Goal: Information Seeking & Learning: Compare options

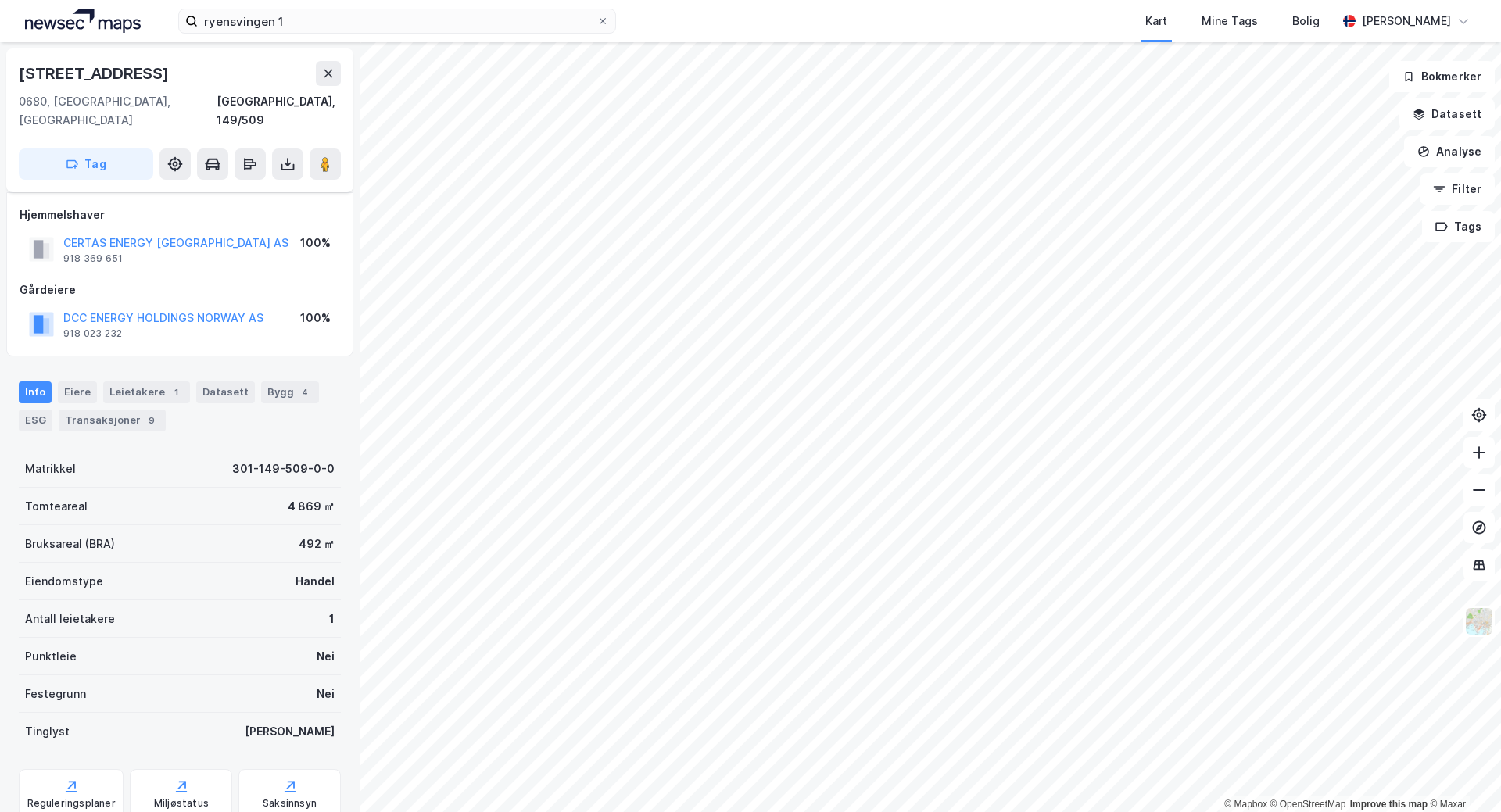
scroll to position [26, 0]
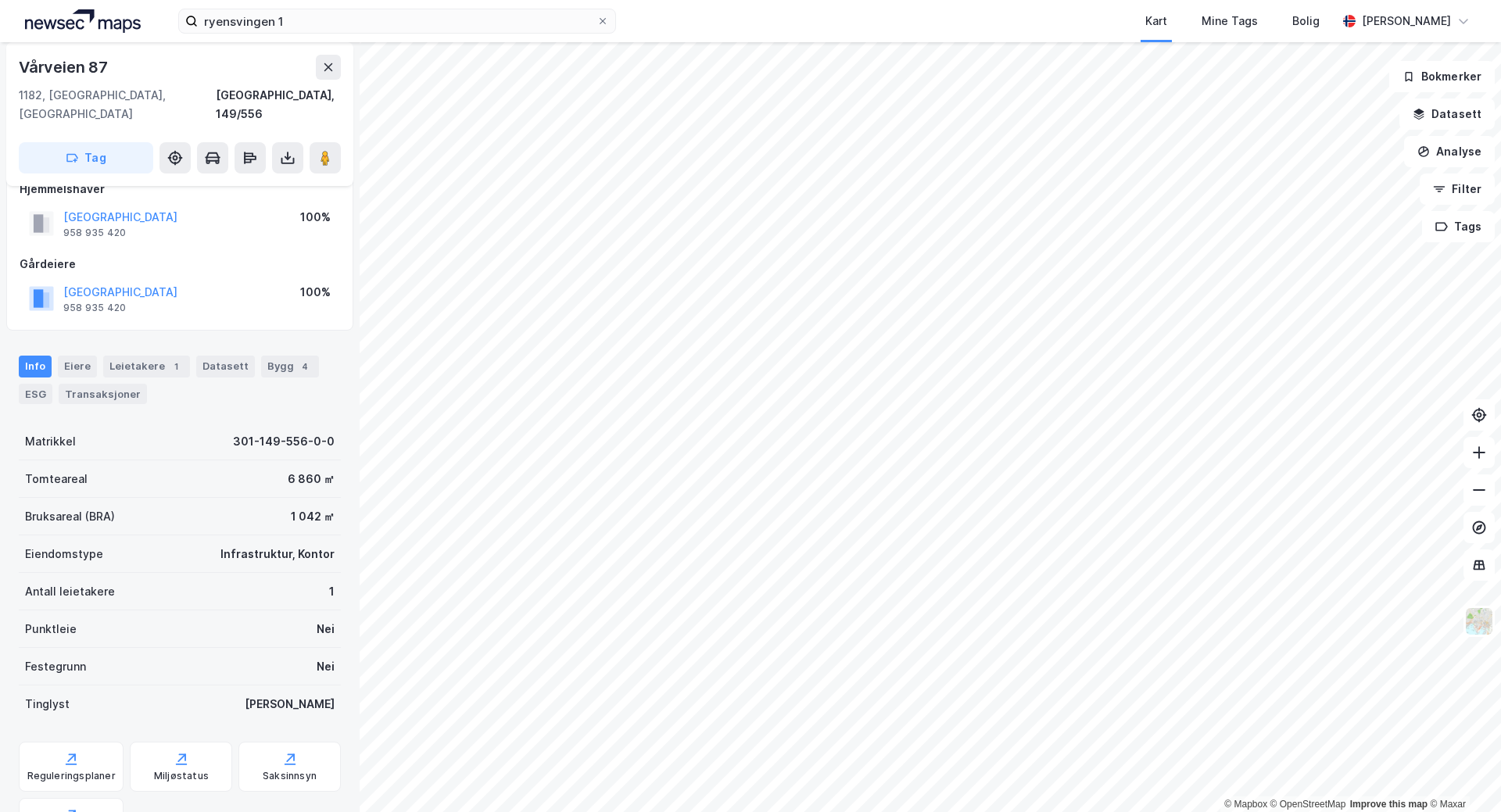
scroll to position [26, 0]
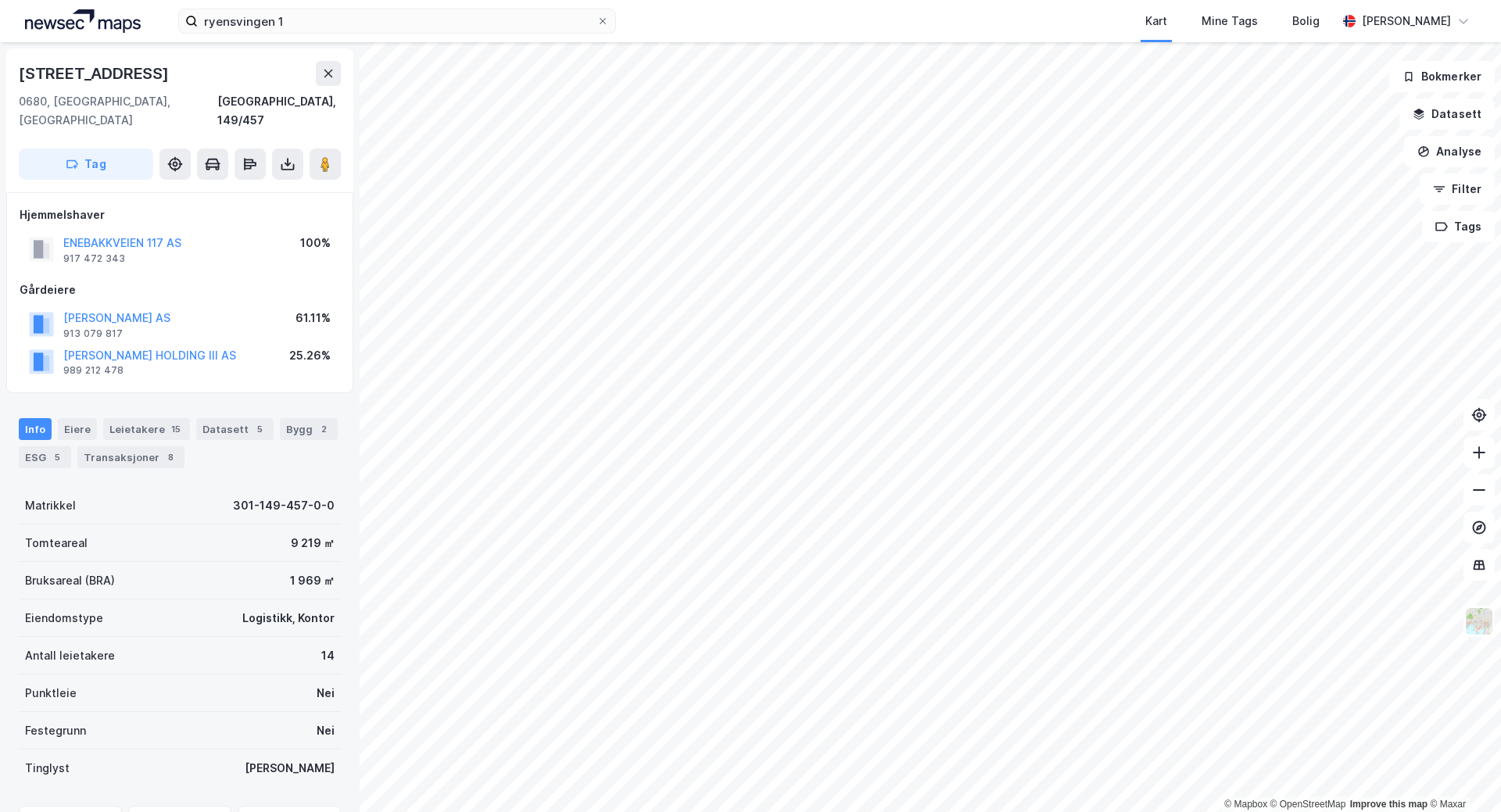
scroll to position [26, 0]
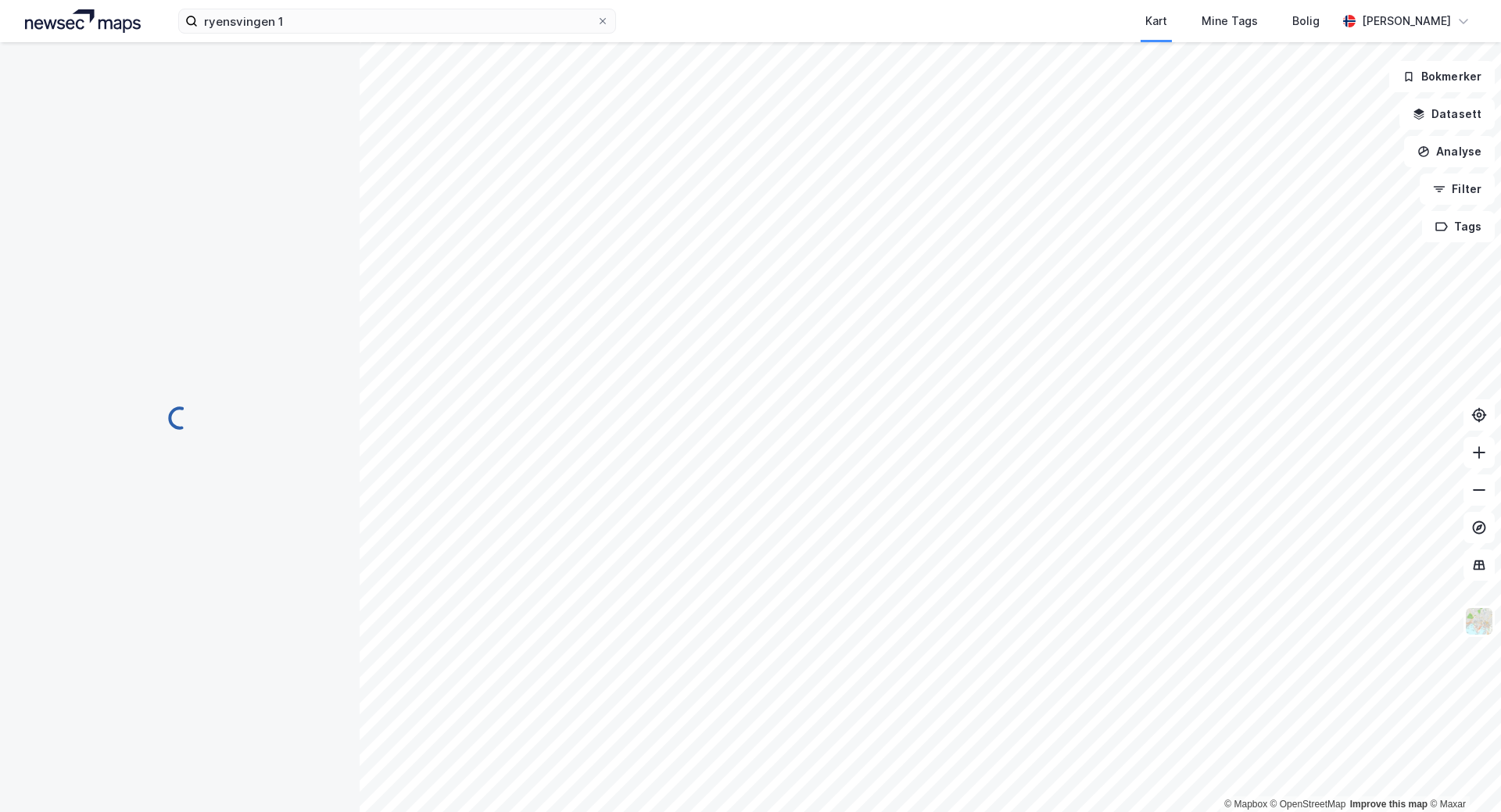
scroll to position [26, 0]
